Goal: Task Accomplishment & Management: Complete application form

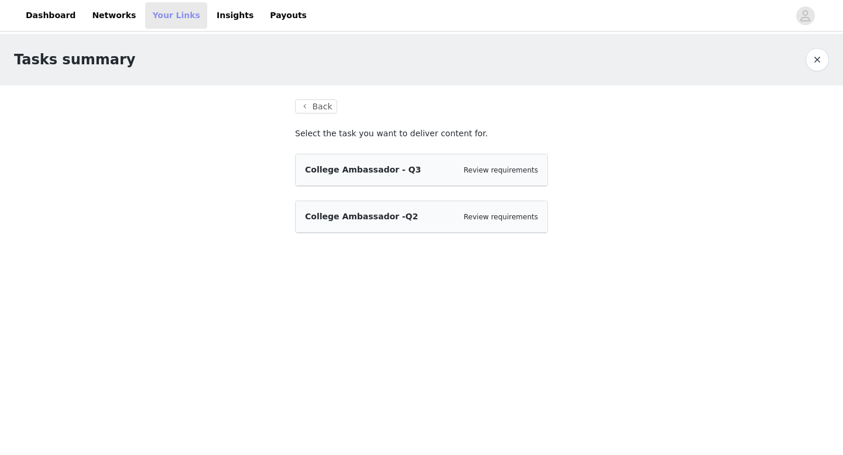
click at [160, 17] on link "Your Links" at bounding box center [176, 15] width 62 height 26
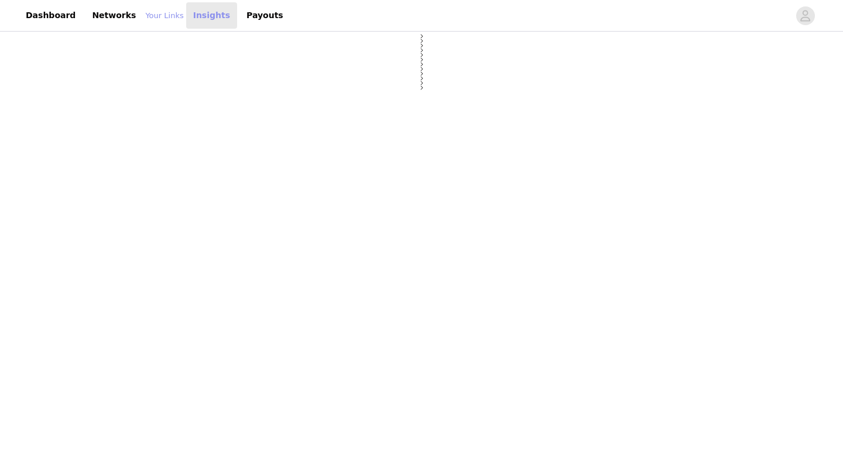
select select "12"
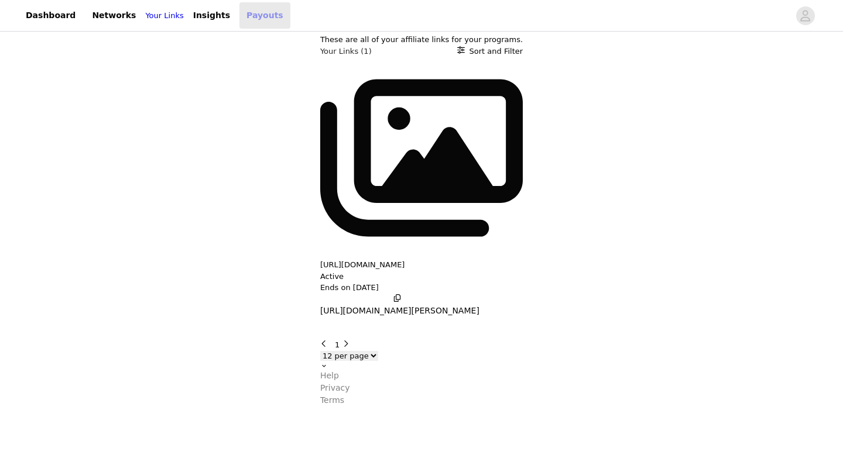
click at [258, 18] on link "Payouts" at bounding box center [264, 15] width 51 height 26
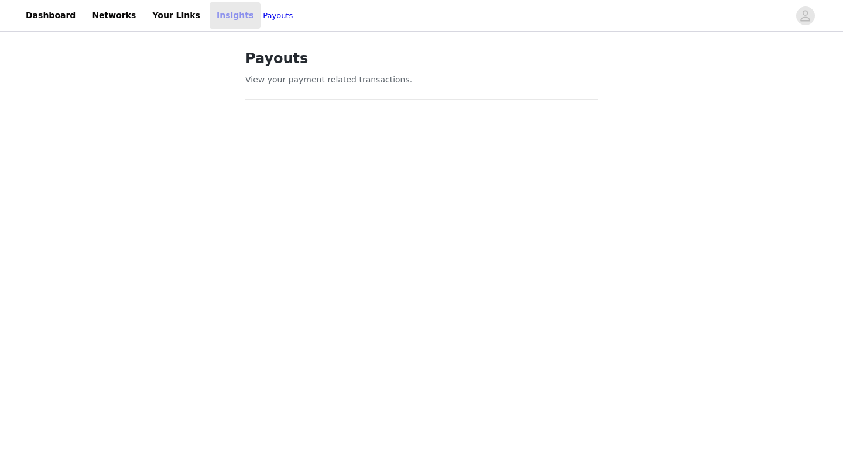
click at [216, 10] on link "Insights" at bounding box center [235, 15] width 51 height 26
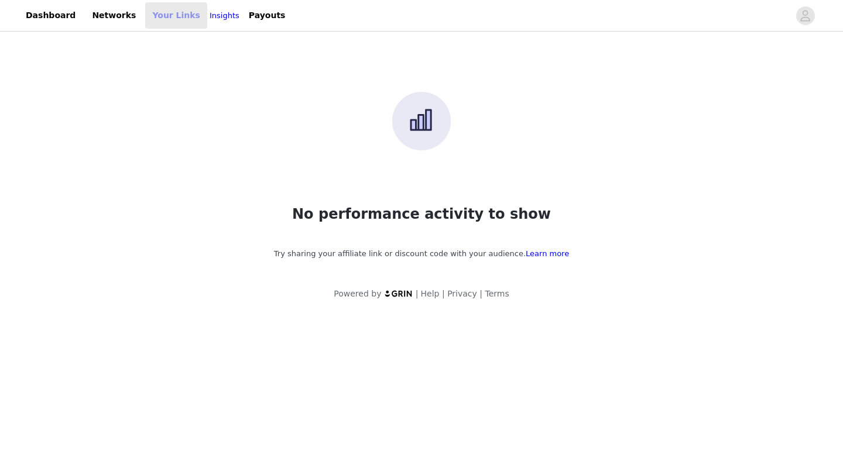
click at [164, 15] on link "Your Links" at bounding box center [176, 15] width 62 height 26
select select "12"
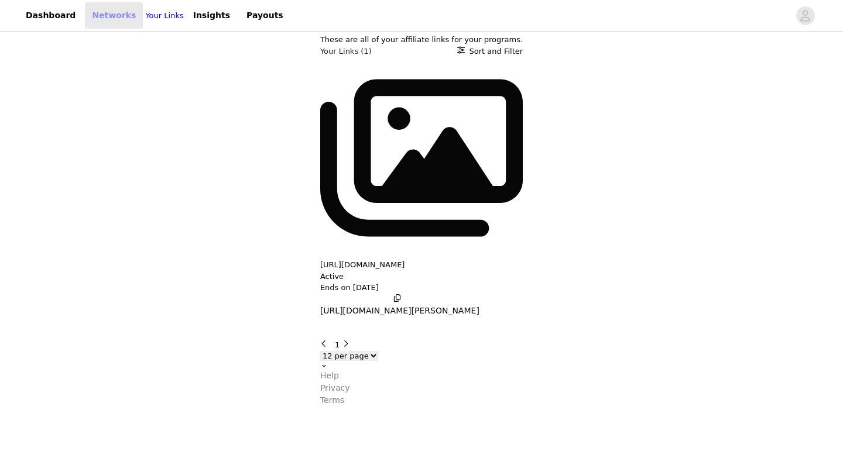
click at [108, 19] on link "Networks" at bounding box center [114, 15] width 58 height 26
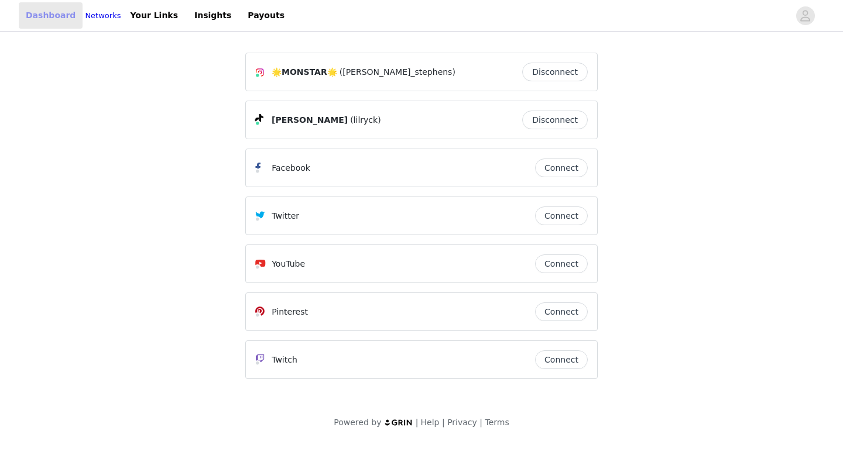
click at [46, 12] on link "Dashboard" at bounding box center [51, 15] width 64 height 26
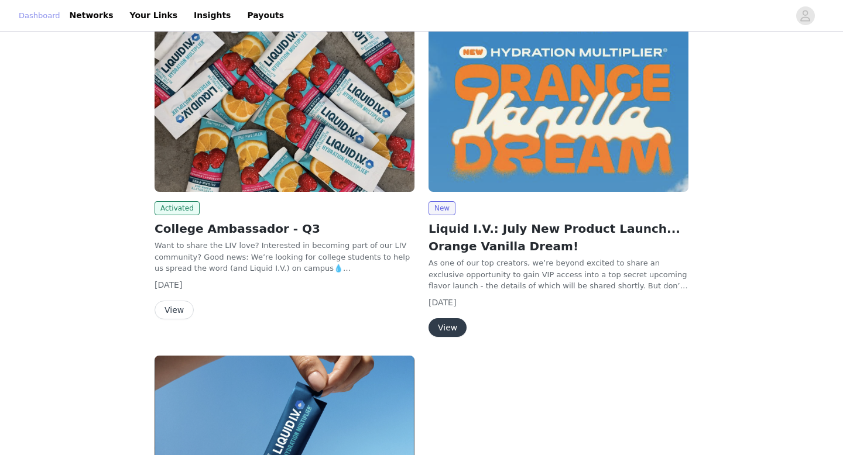
scroll to position [188, 0]
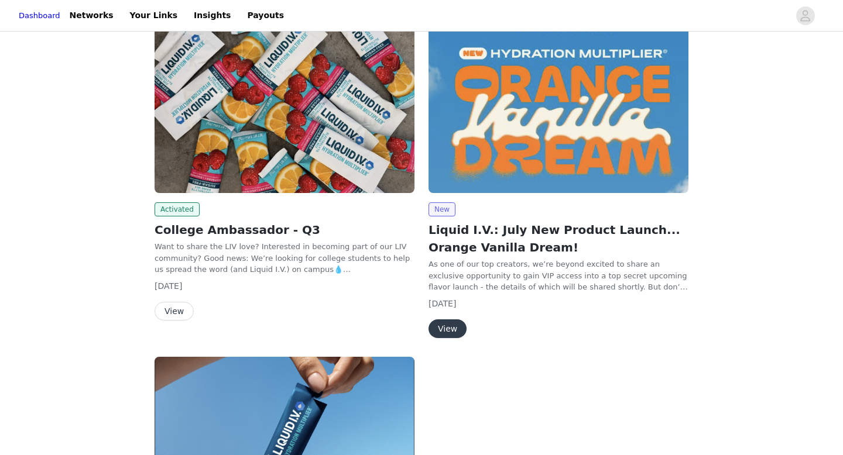
click at [175, 313] on button "View" at bounding box center [174, 311] width 39 height 19
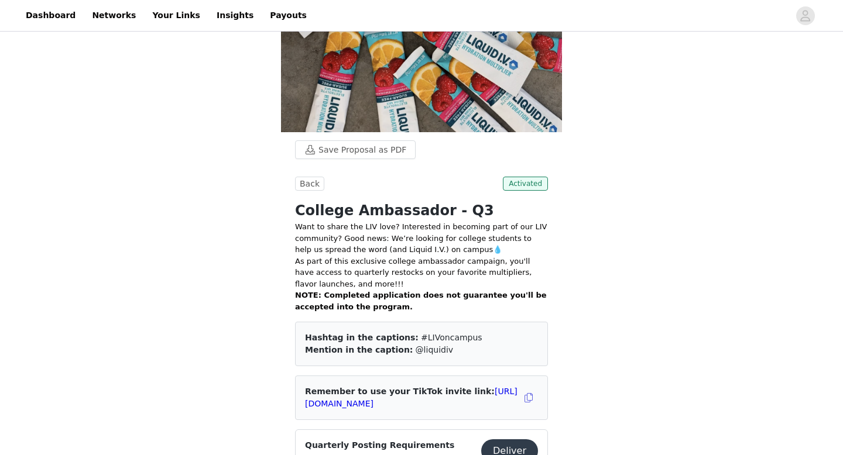
scroll to position [189, 0]
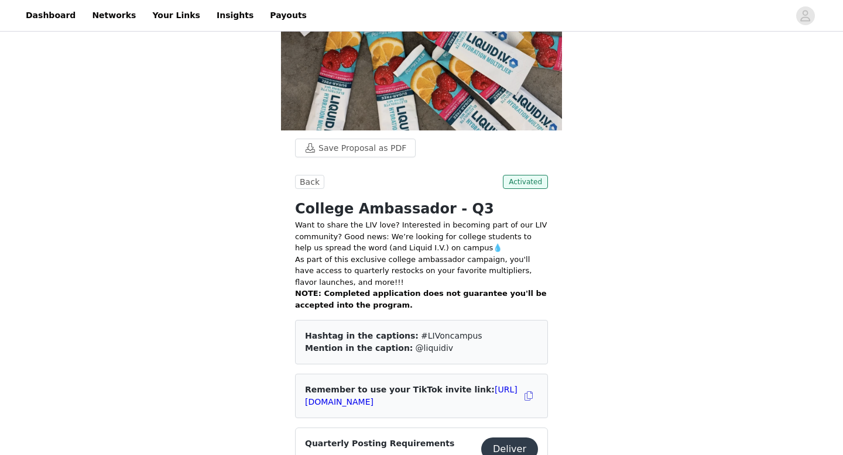
click at [513, 438] on button "Deliver" at bounding box center [509, 449] width 57 height 23
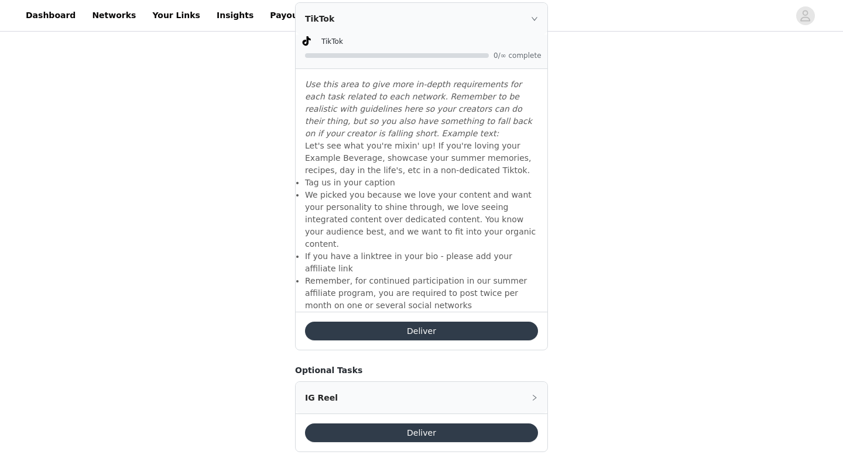
scroll to position [879, 0]
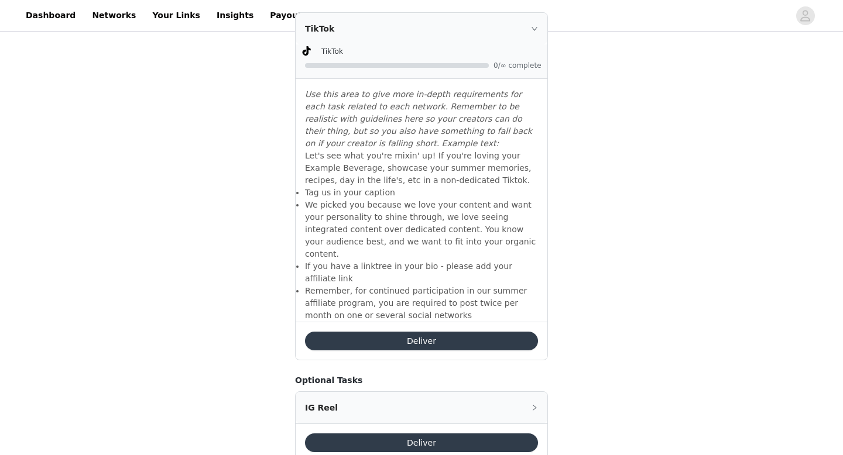
click at [427, 332] on button "Deliver" at bounding box center [421, 341] width 233 height 19
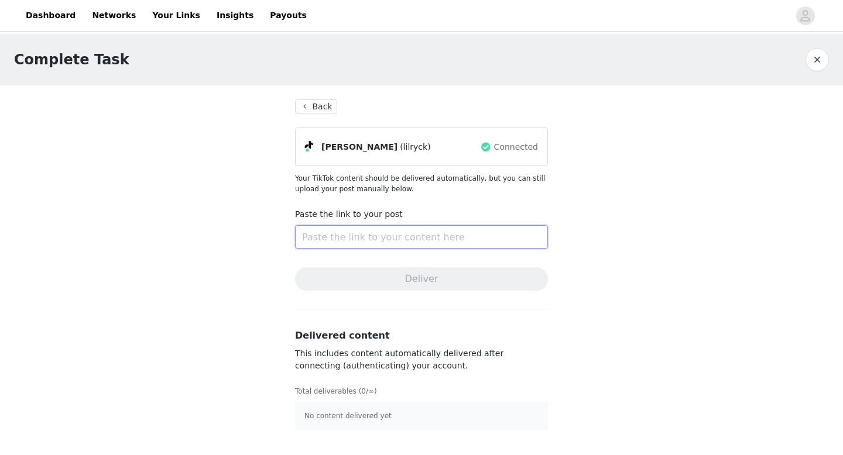
click at [428, 244] on input "text" at bounding box center [421, 236] width 253 height 23
paste input "[URL][DOMAIN_NAME][PERSON_NAME]"
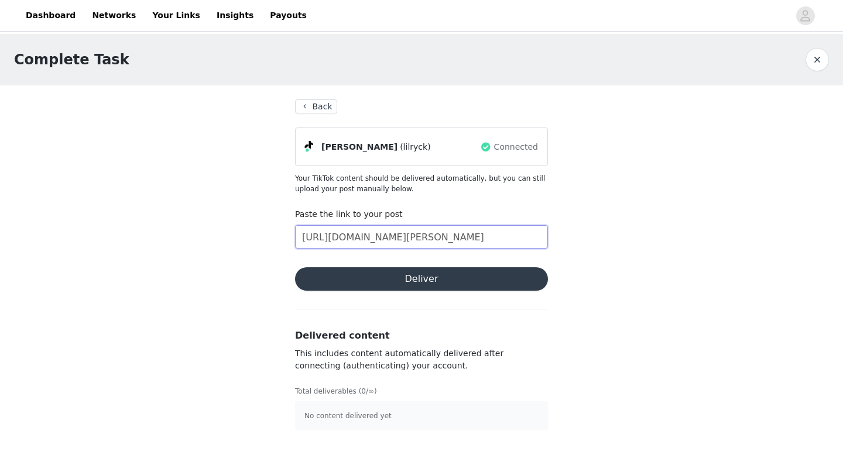
scroll to position [0, 382]
type input "[URL][DOMAIN_NAME][PERSON_NAME]"
click at [380, 280] on button "Deliver" at bounding box center [421, 278] width 253 height 23
click at [498, 23] on link "Close" at bounding box center [504, 22] width 22 height 9
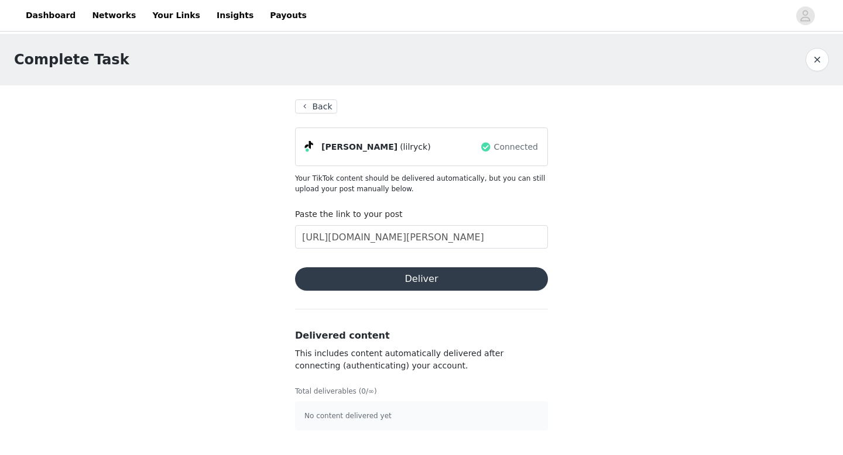
click at [809, 61] on button "button" at bounding box center [816, 59] width 23 height 23
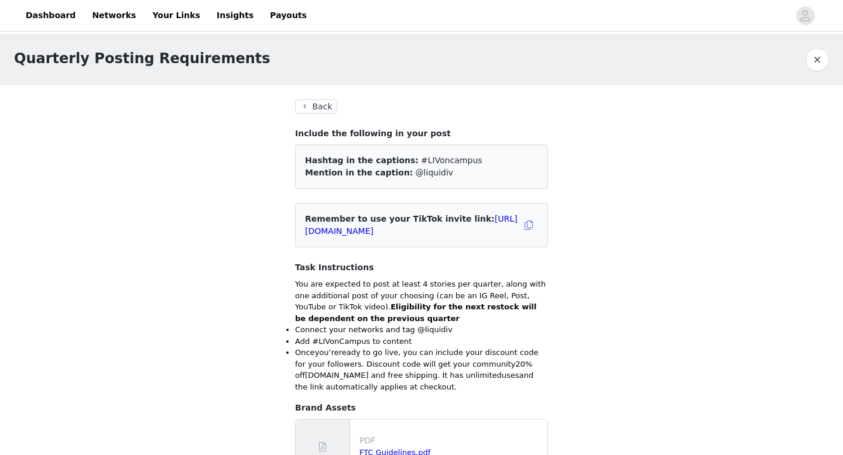
click at [324, 102] on button "Back" at bounding box center [316, 106] width 42 height 14
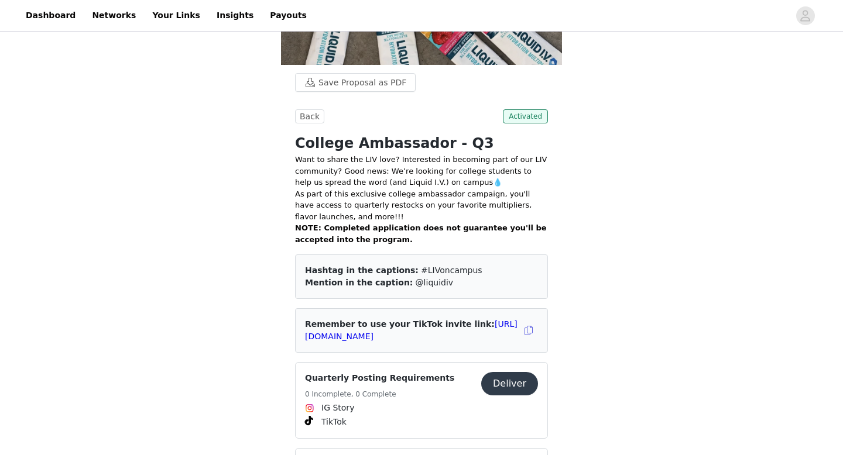
scroll to position [246, 0]
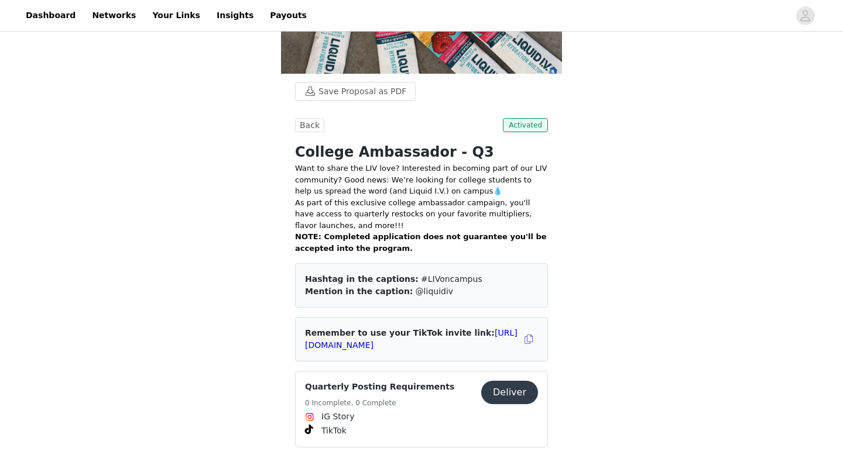
click at [510, 381] on button "Deliver" at bounding box center [509, 392] width 57 height 23
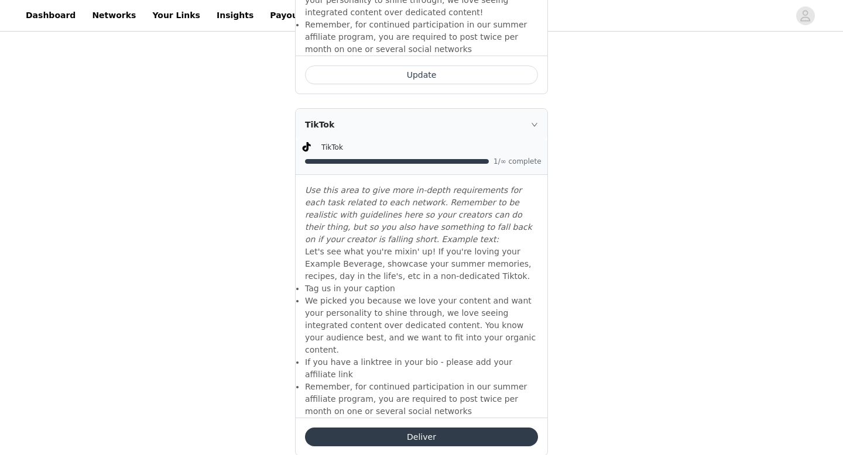
scroll to position [774, 0]
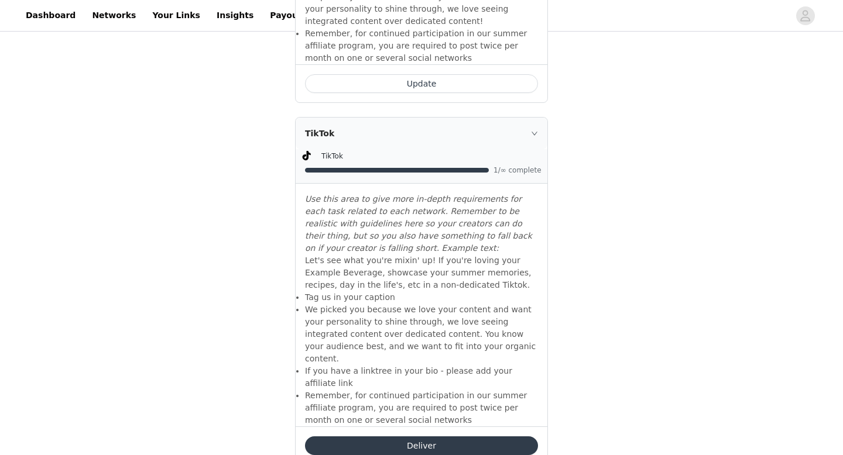
click at [425, 437] on button "Deliver" at bounding box center [421, 446] width 233 height 19
